Goal: Task Accomplishment & Management: Manage account settings

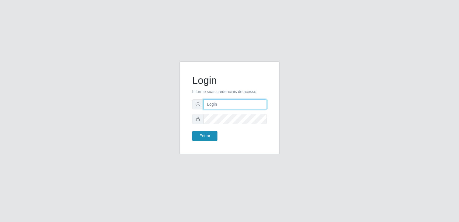
type input "[PERSON_NAME][EMAIL_ADDRESS][DOMAIN_NAME]"
click at [203, 134] on button "Entrar" at bounding box center [204, 136] width 25 height 10
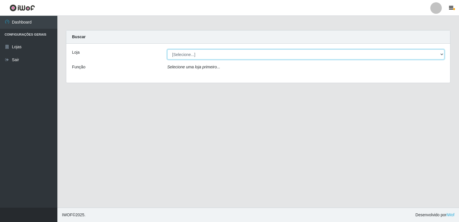
click at [216, 55] on select "[Selecione...] Hiper Queiroz - [GEOGRAPHIC_DATA] [GEOGRAPHIC_DATA] [GEOGRAPHIC_…" at bounding box center [305, 54] width 277 height 10
select select "516"
click at [167, 49] on select "[Selecione...] Hiper Queiroz - [GEOGRAPHIC_DATA] [GEOGRAPHIC_DATA] [GEOGRAPHIC_…" at bounding box center [305, 54] width 277 height 10
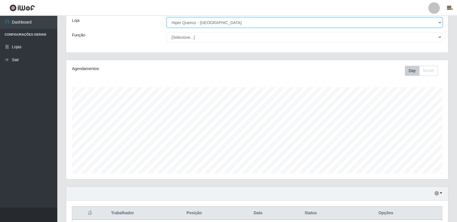
scroll to position [83, 0]
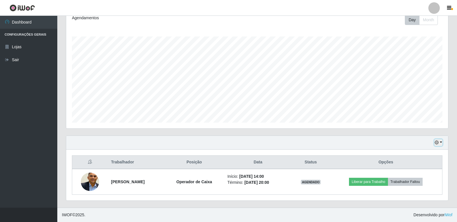
click at [438, 142] on icon "button" at bounding box center [437, 142] width 4 height 4
click at [411, 107] on button "3 dias" at bounding box center [419, 109] width 45 height 12
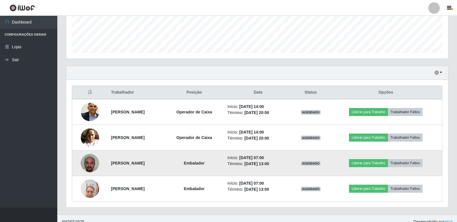
scroll to position [159, 0]
